Goal: Information Seeking & Learning: Find specific fact

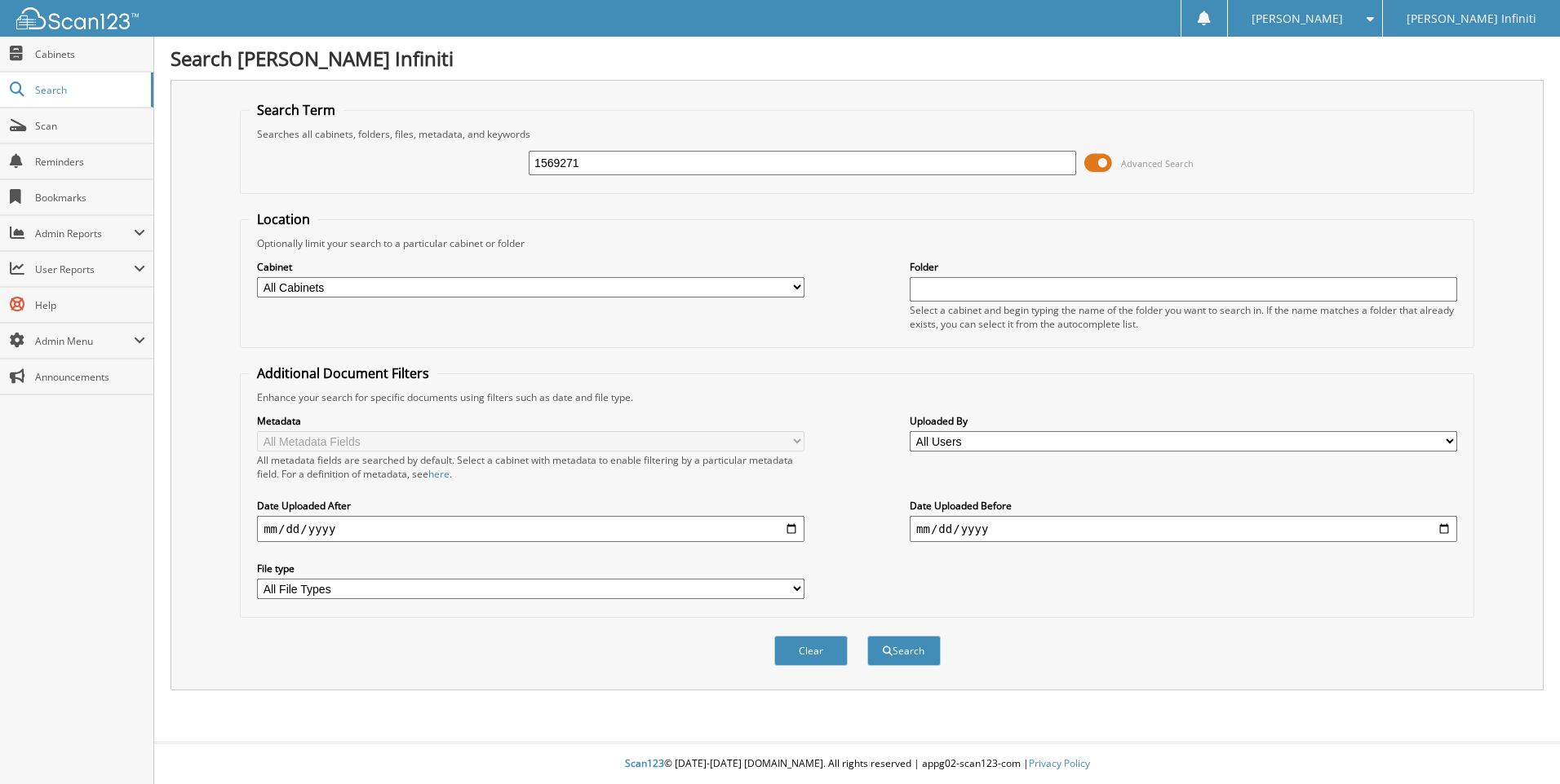
type input "1569271"
click at [867, 636] on button "Search" at bounding box center [903, 650] width 74 height 30
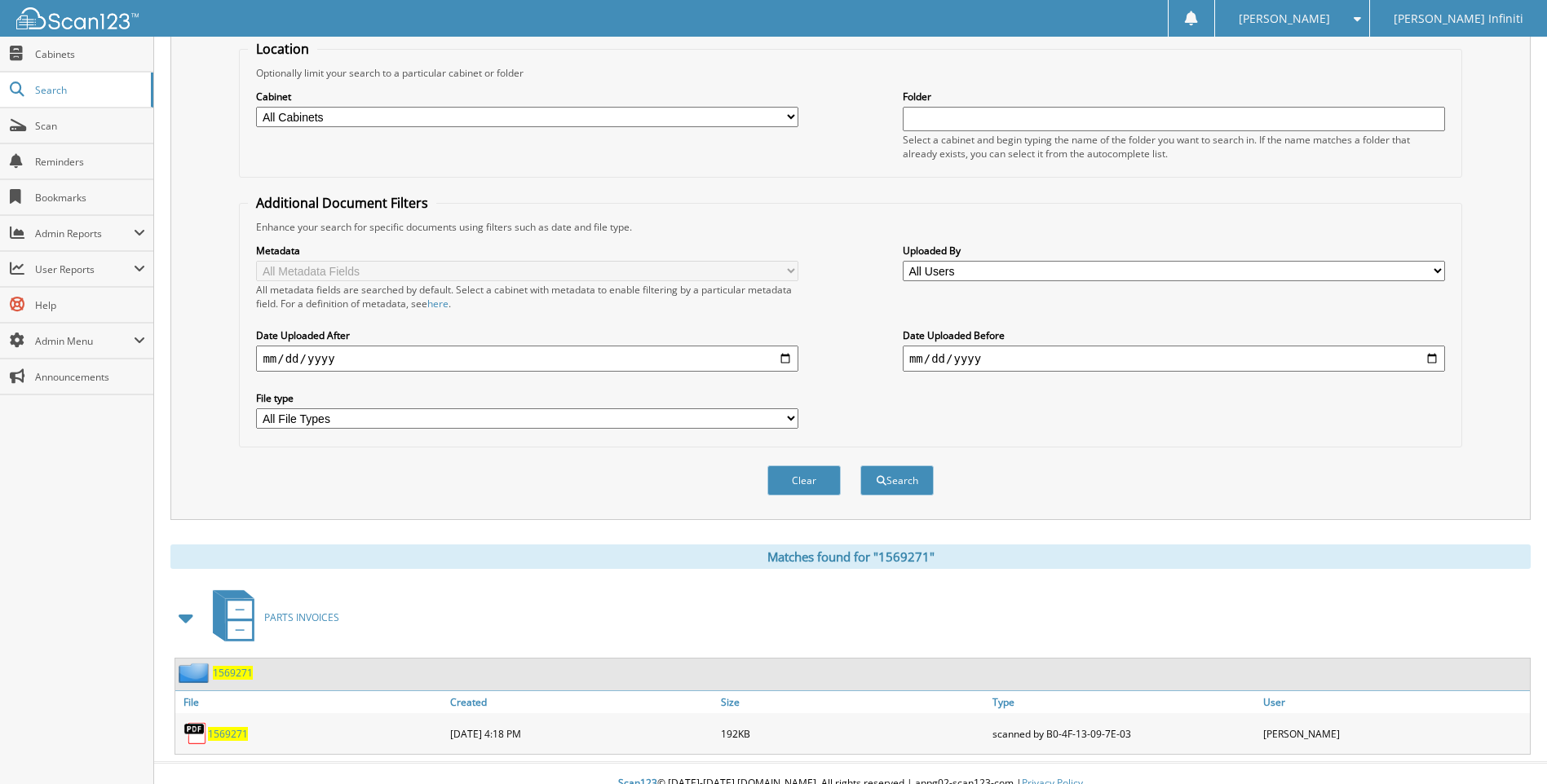
scroll to position [191, 0]
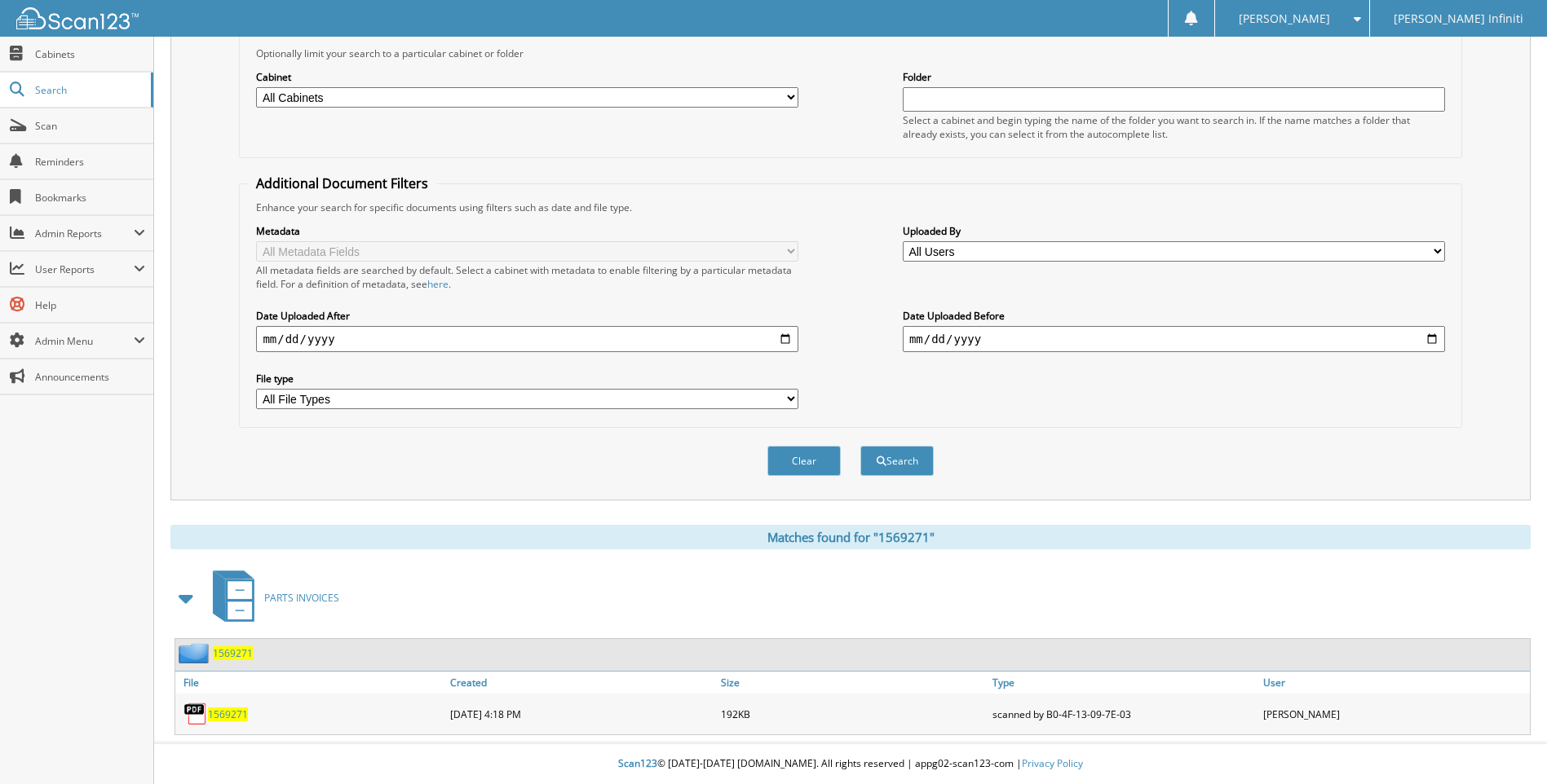
click at [231, 713] on span "1569271" at bounding box center [228, 714] width 40 height 14
click at [225, 712] on span "1569271" at bounding box center [228, 714] width 40 height 14
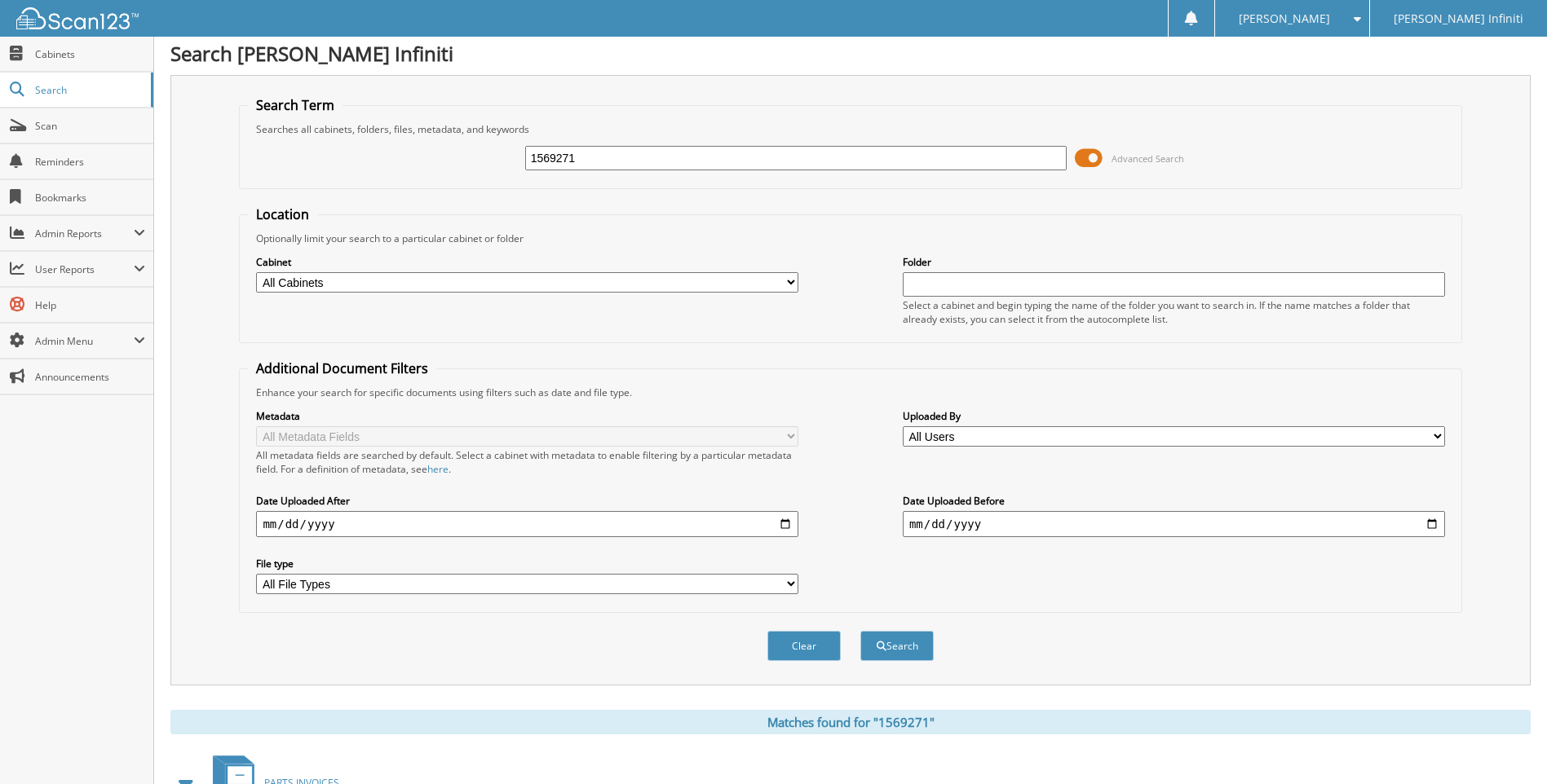
scroll to position [0, 0]
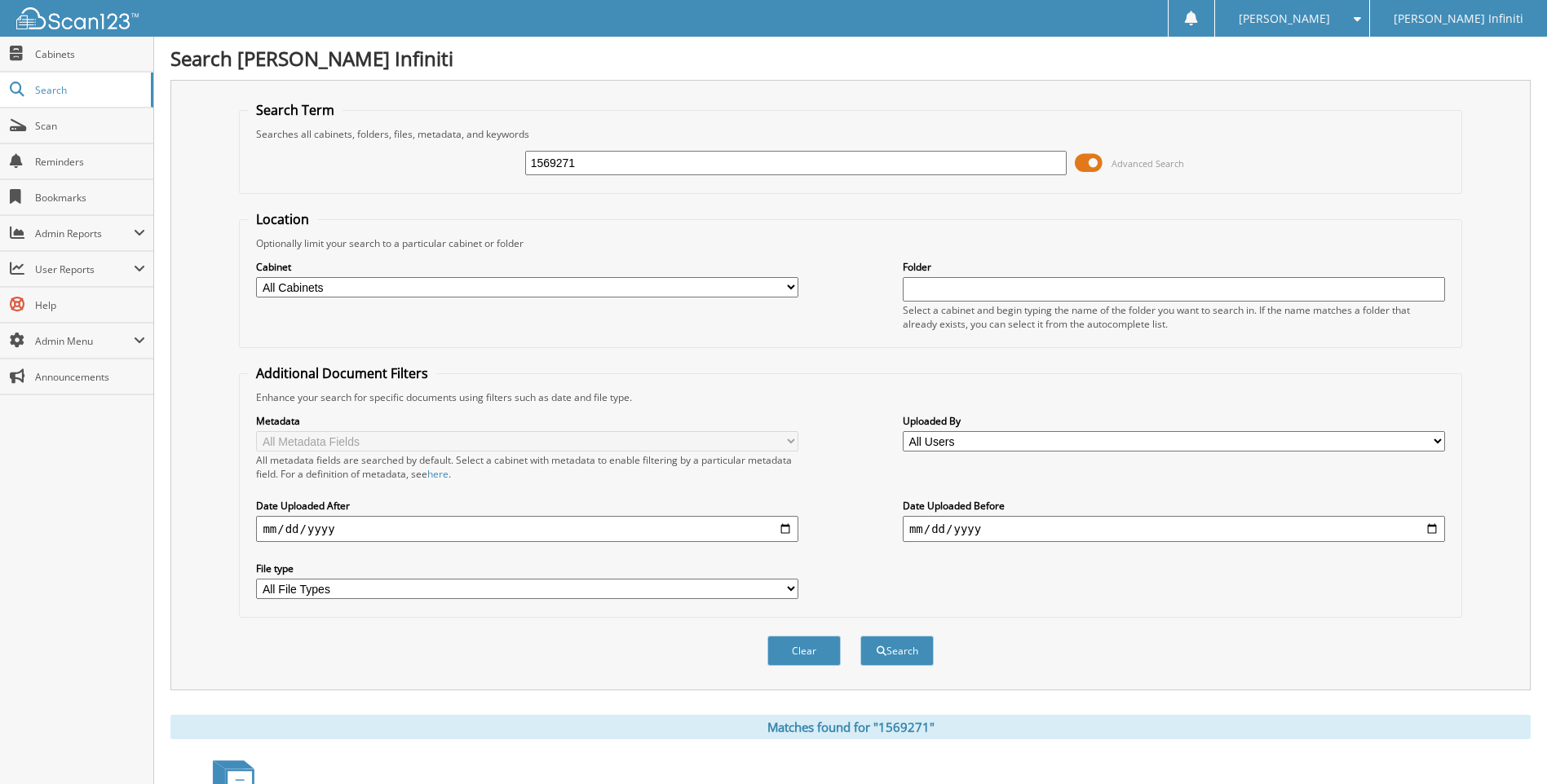
drag, startPoint x: 614, startPoint y: 163, endPoint x: 444, endPoint y: 185, distance: 171.4
click at [444, 185] on fieldset "Search Term Searches all cabinets, folders, files, metadata, and keywords 15692…" at bounding box center [850, 147] width 1223 height 93
paste input "323"
type input "1569323"
click at [861, 636] on button "Search" at bounding box center [897, 650] width 74 height 30
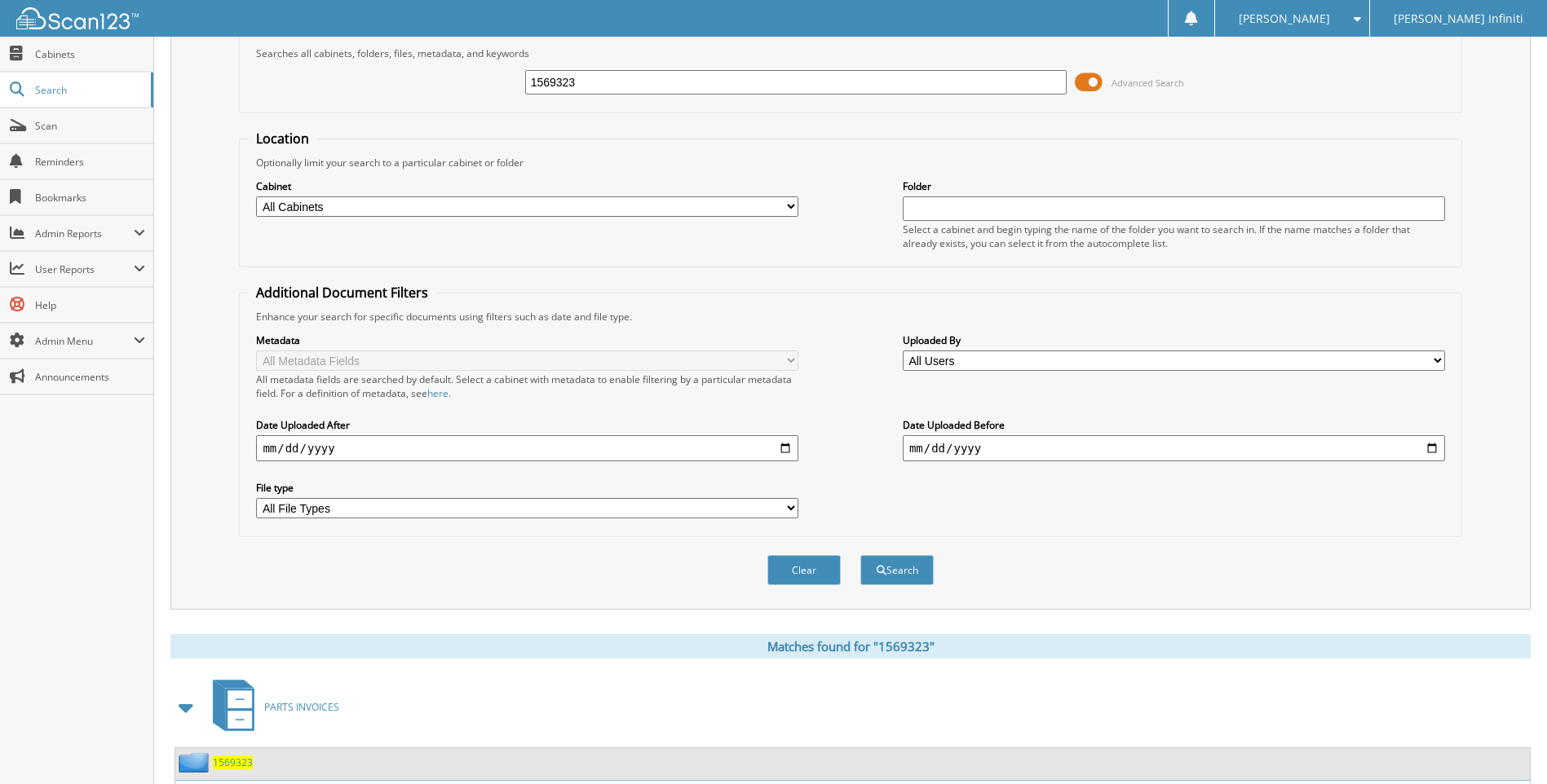
scroll to position [191, 0]
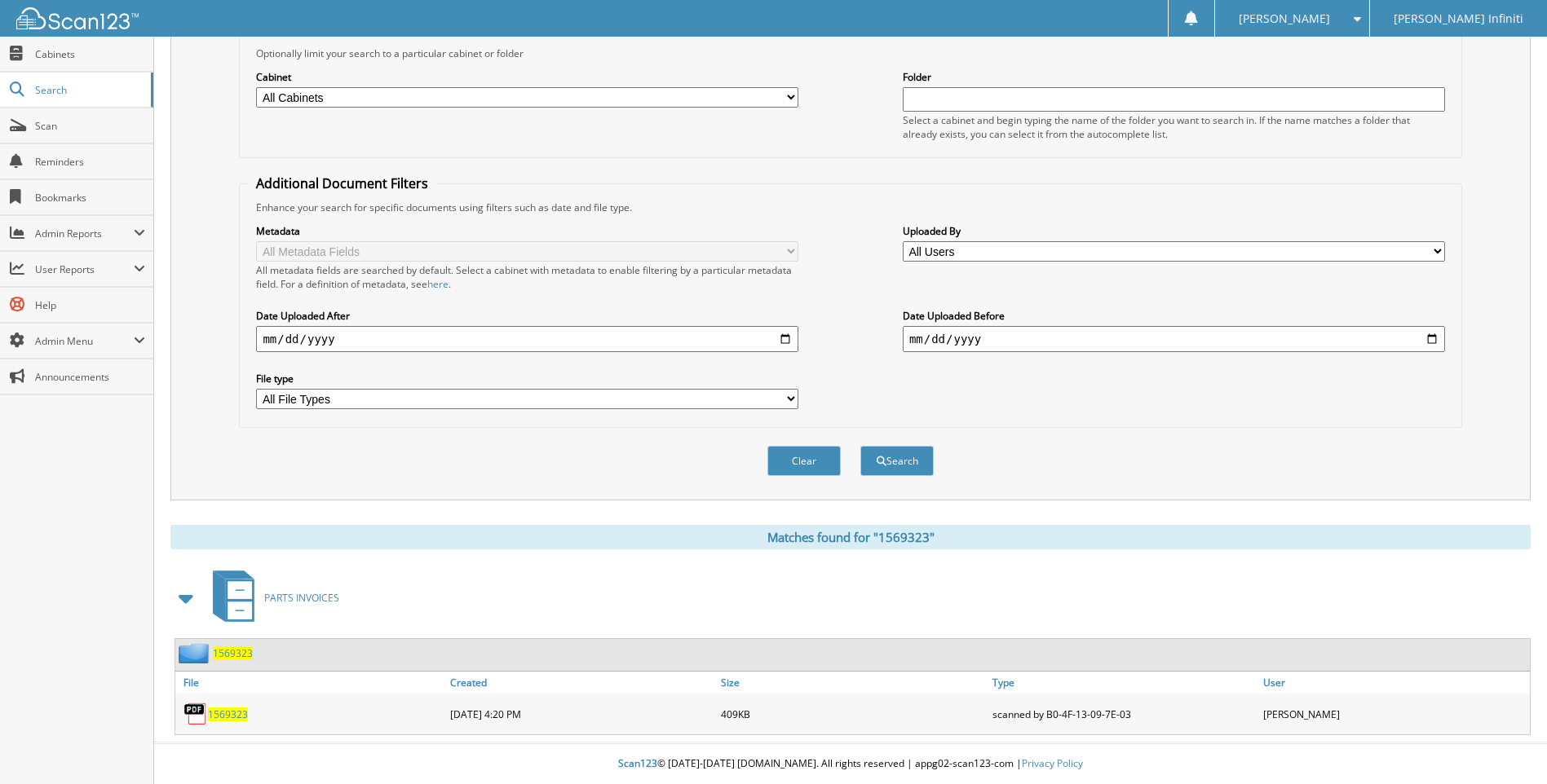
click at [219, 709] on span "1569323" at bounding box center [228, 714] width 40 height 14
